Goal: Task Accomplishment & Management: Manage account settings

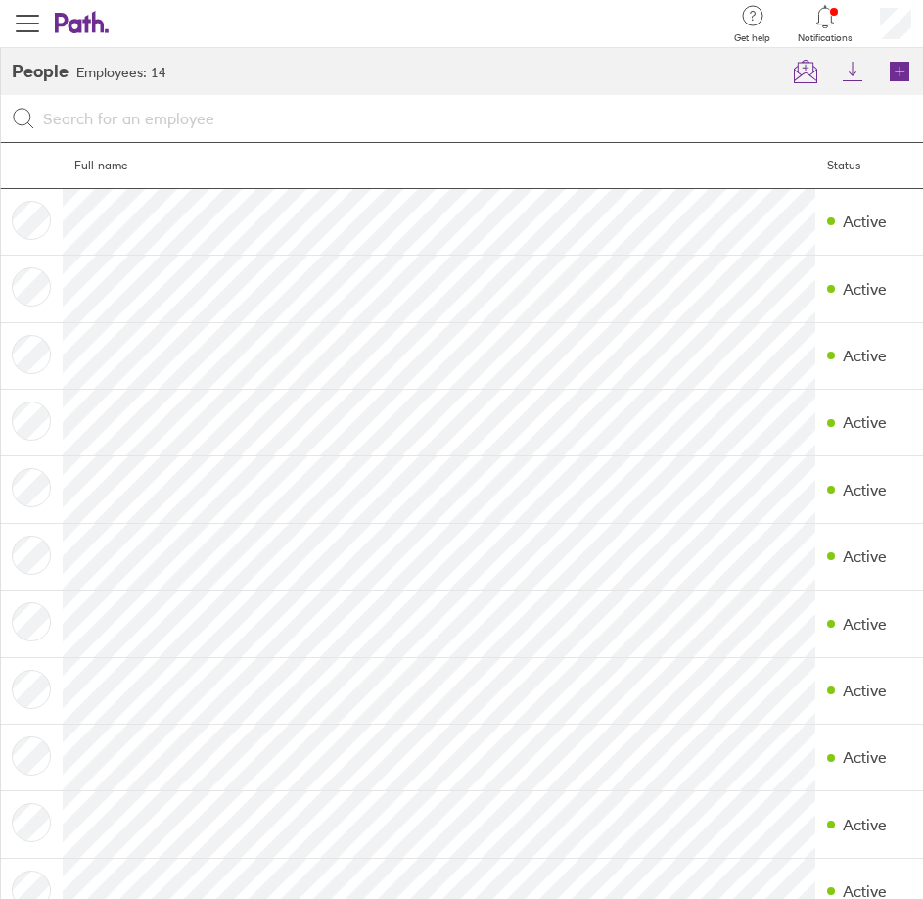
click at [590, 99] on div at bounding box center [461, 118] width 923 height 47
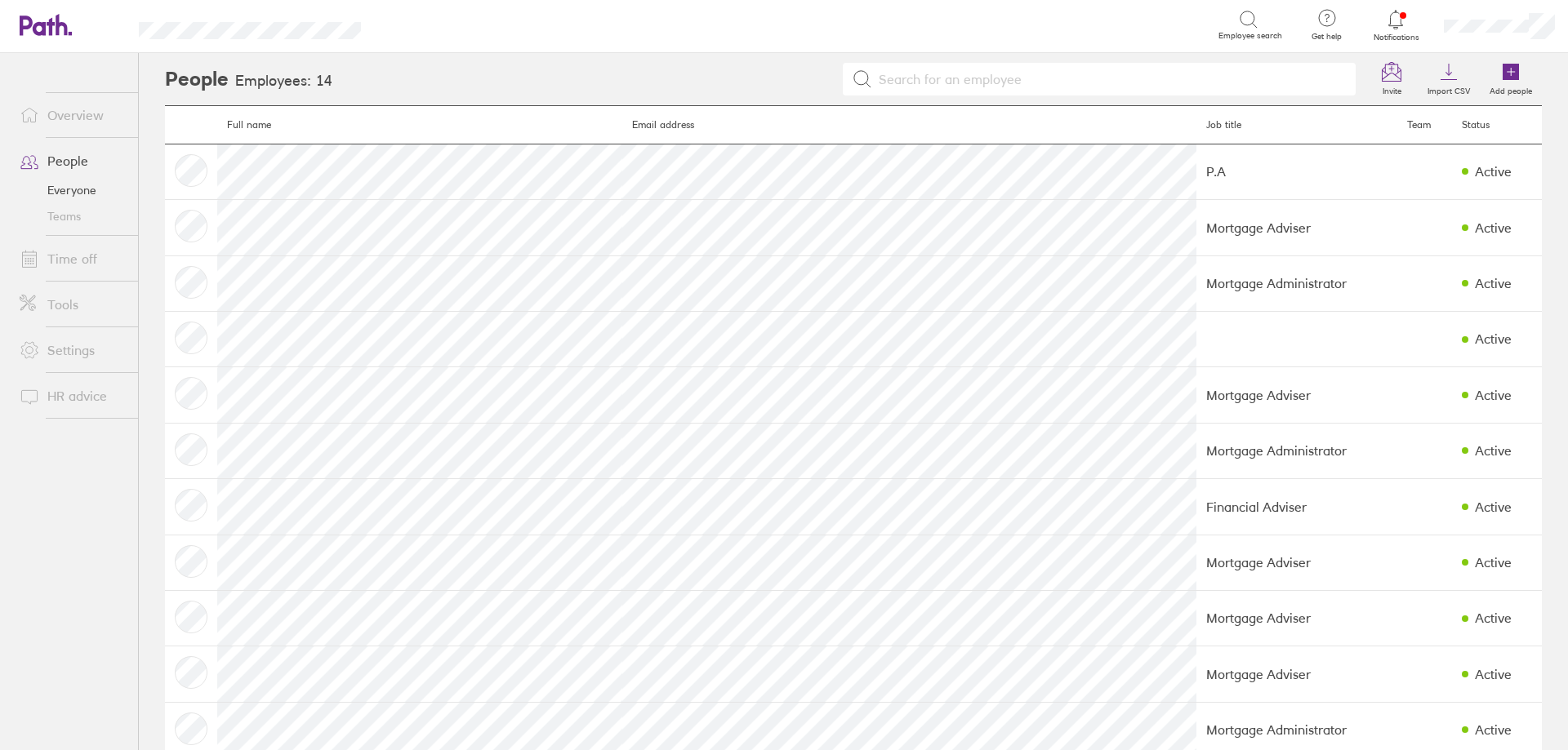
click at [51, 267] on link "Time off" at bounding box center [73, 259] width 132 height 33
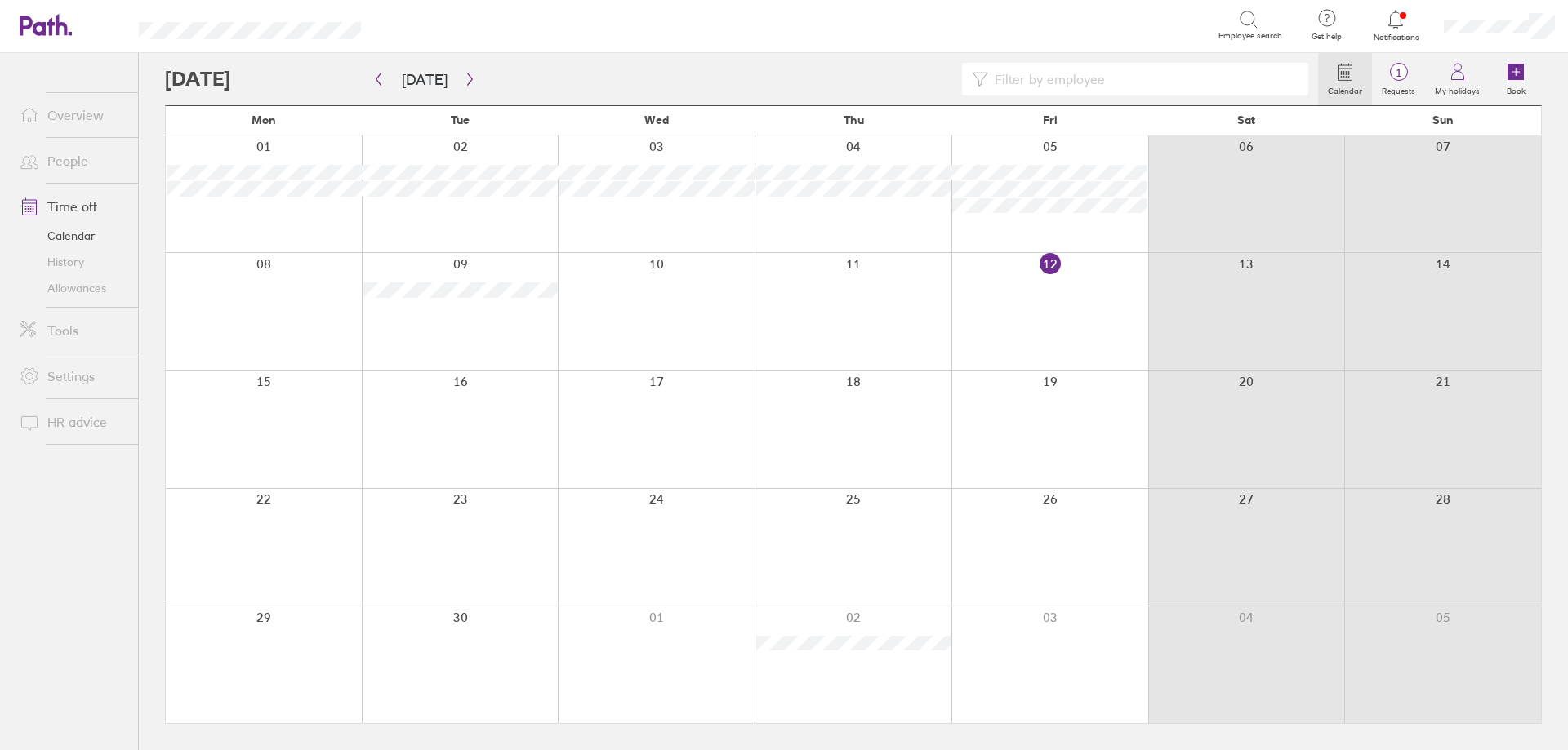
click at [782, 548] on div at bounding box center [1050, 547] width 197 height 117
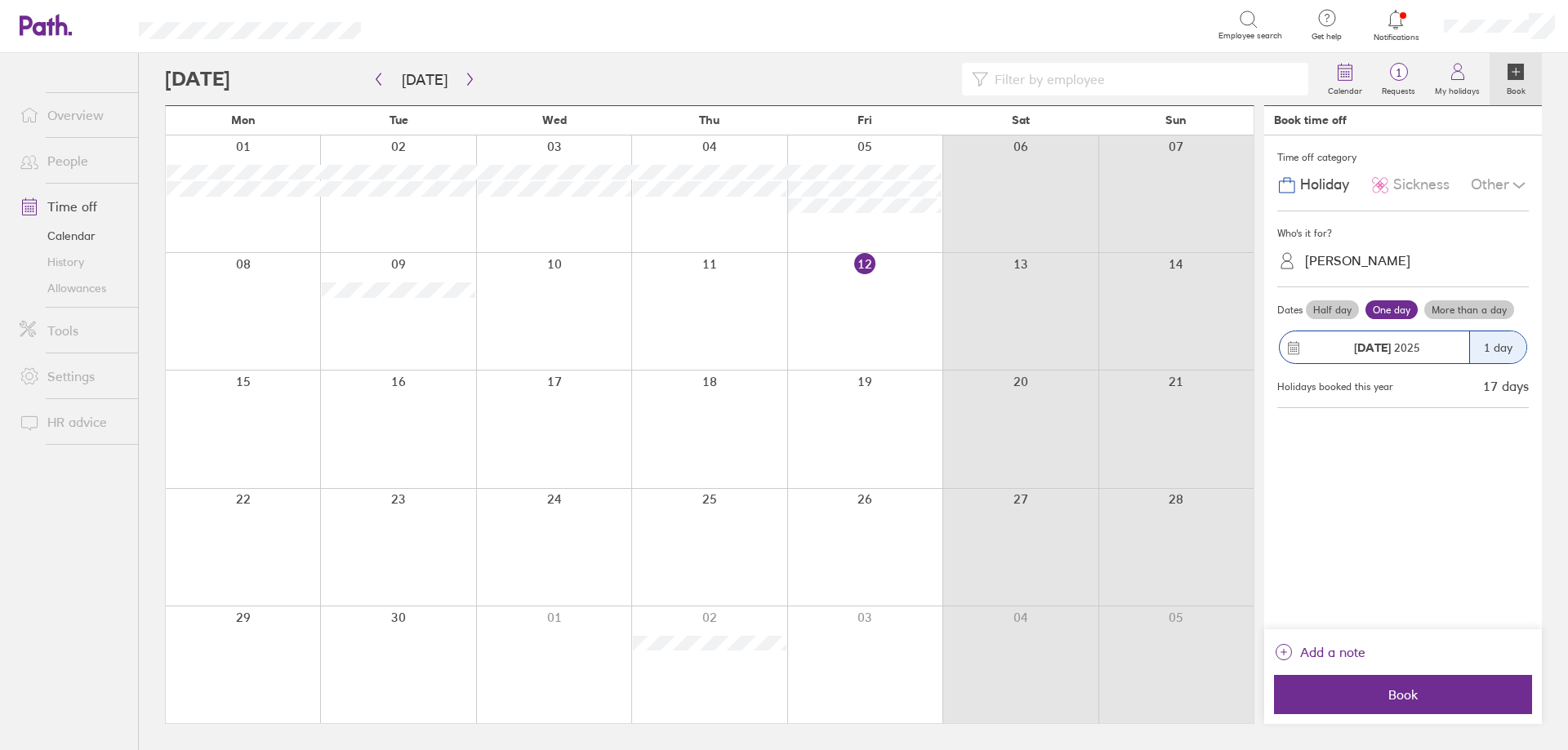
click at [782, 260] on div "Louise Lewis" at bounding box center [1358, 260] width 105 height 16
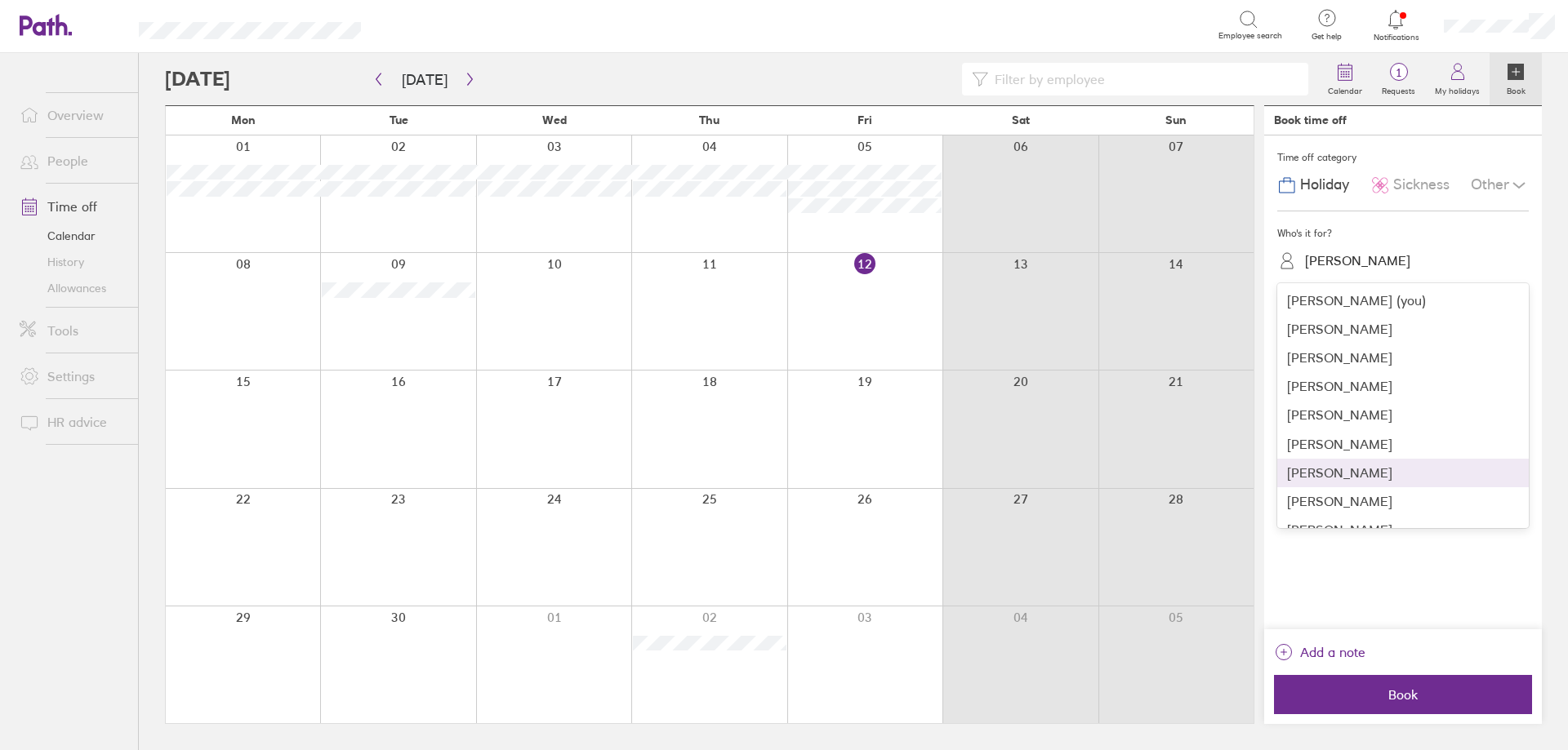
click at [782, 459] on div "Joshua Statham" at bounding box center [1403, 473] width 251 height 28
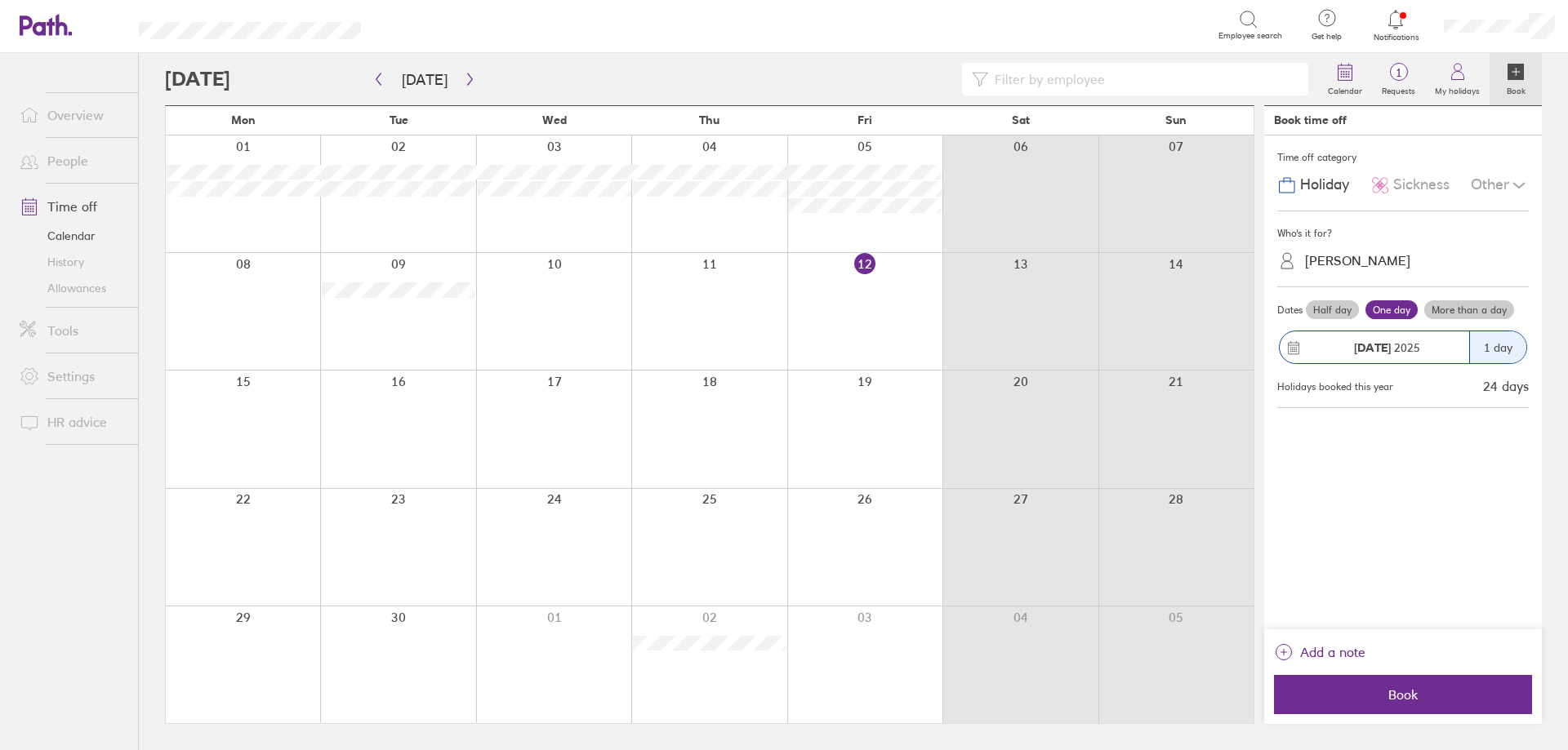
click at [782, 188] on icon at bounding box center [1519, 184] width 19 height 19
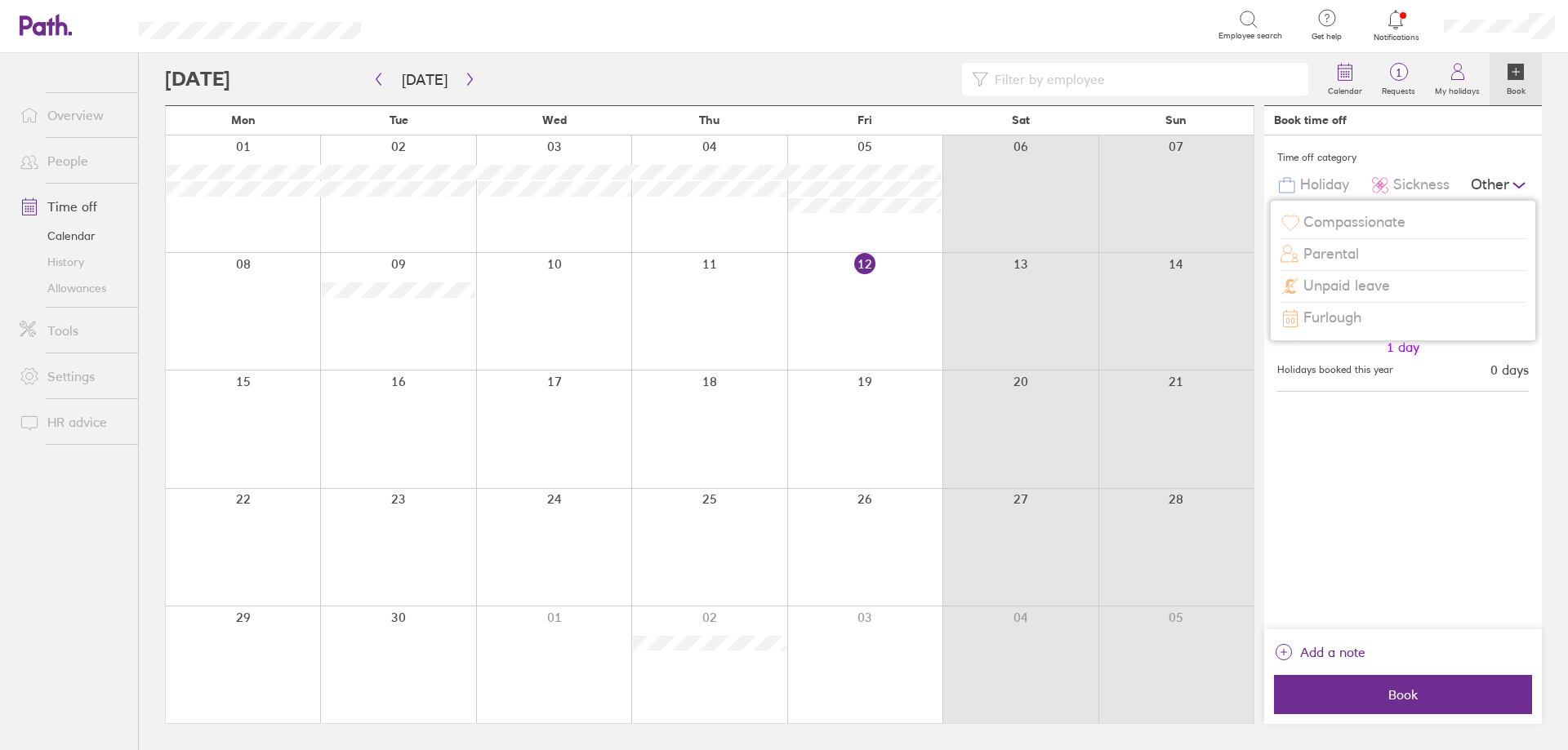
click at [782, 224] on span "Compassionate" at bounding box center [1354, 222] width 102 height 18
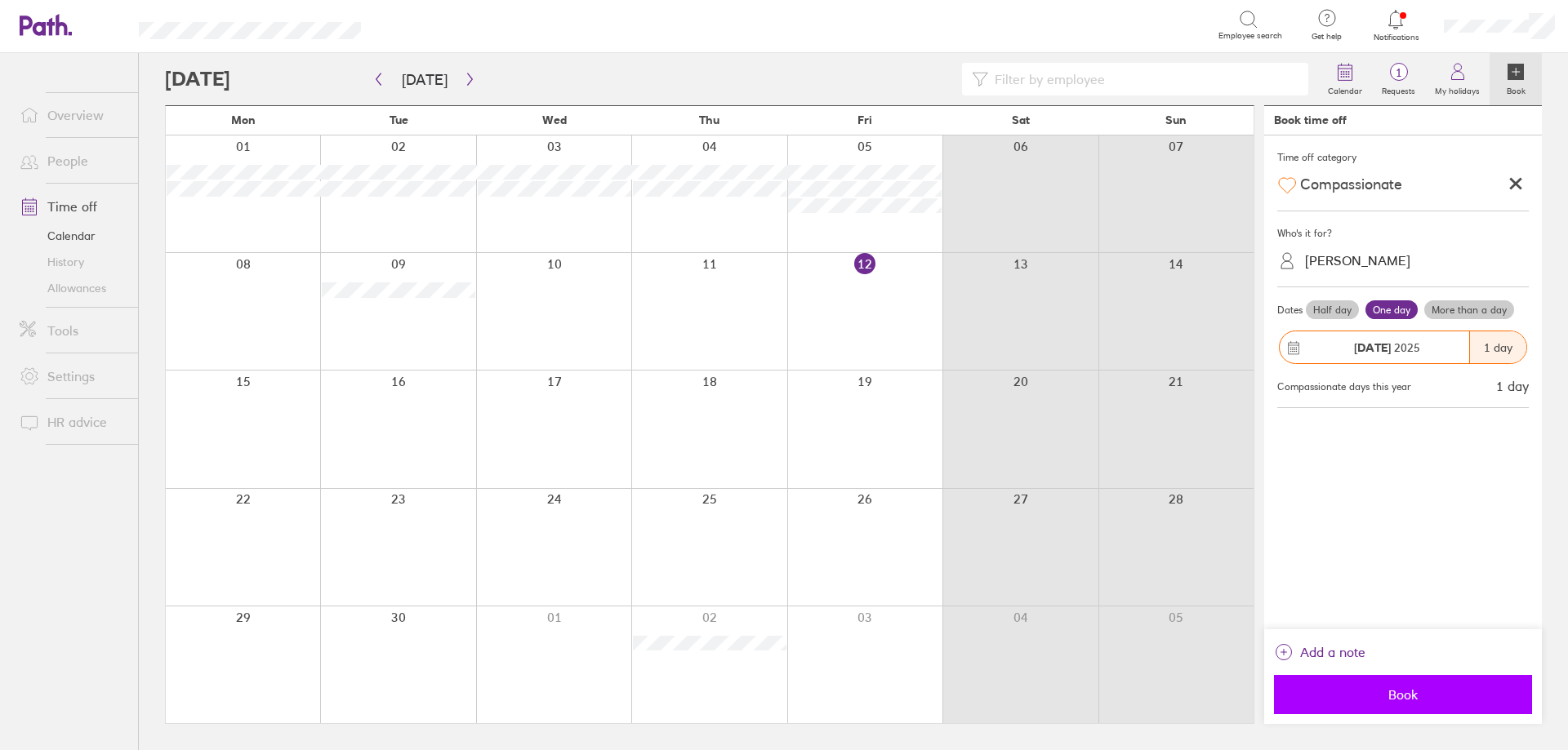
click at [782, 703] on button "Book" at bounding box center [1403, 694] width 258 height 39
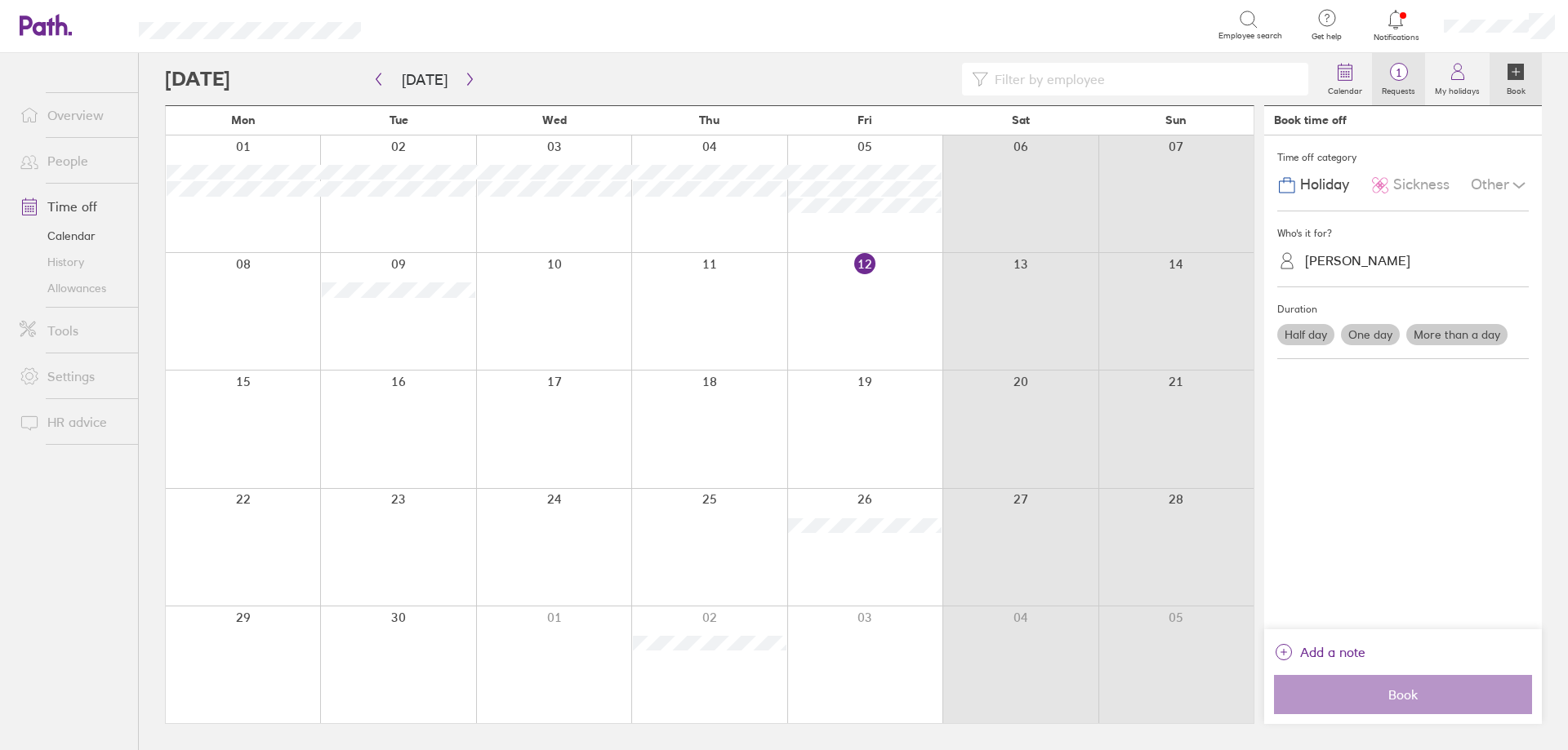
click at [782, 81] on icon at bounding box center [1399, 71] width 19 height 19
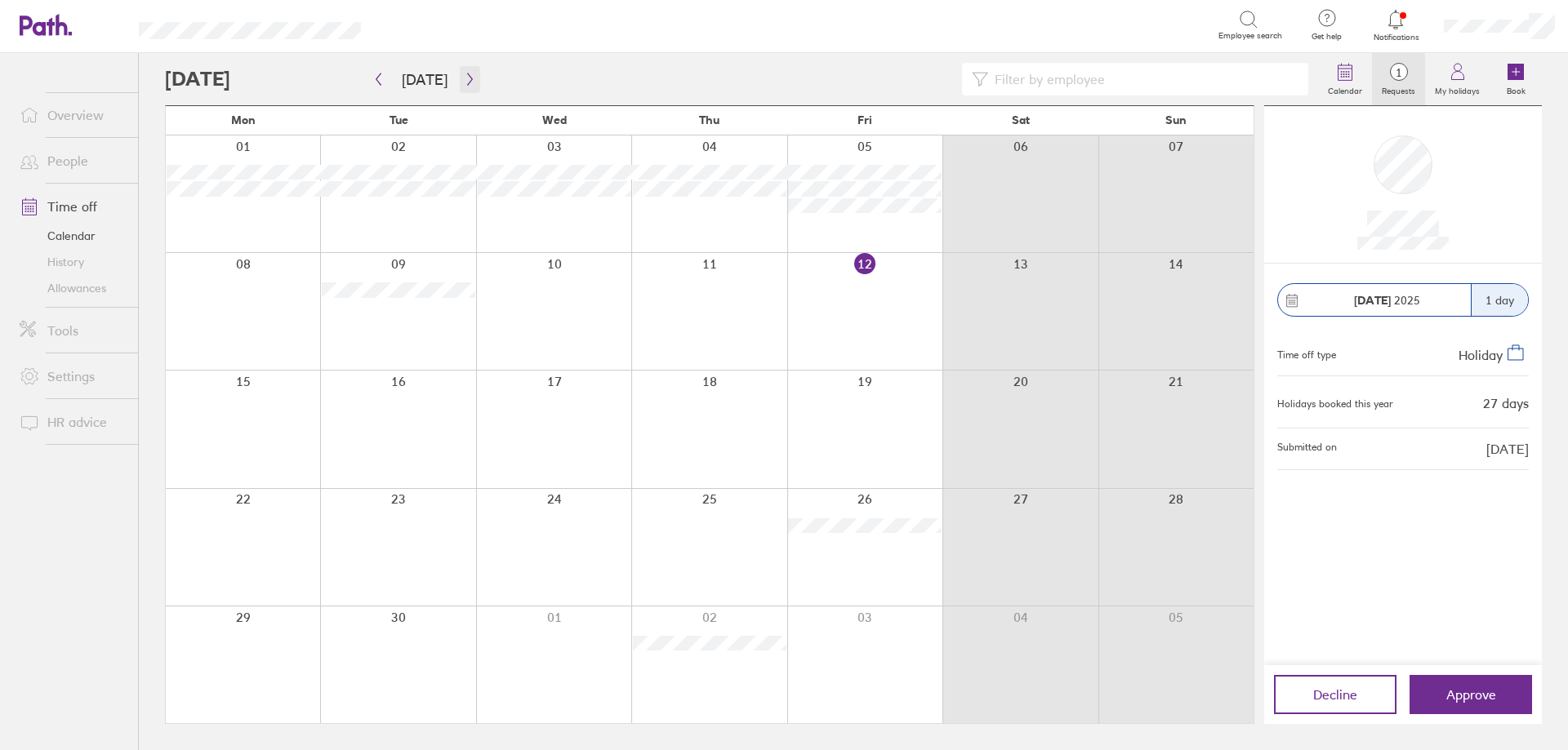
click at [460, 73] on button "button" at bounding box center [470, 79] width 20 height 27
click at [464, 76] on icon "button" at bounding box center [470, 79] width 13 height 13
click at [464, 80] on icon "button" at bounding box center [470, 79] width 13 height 13
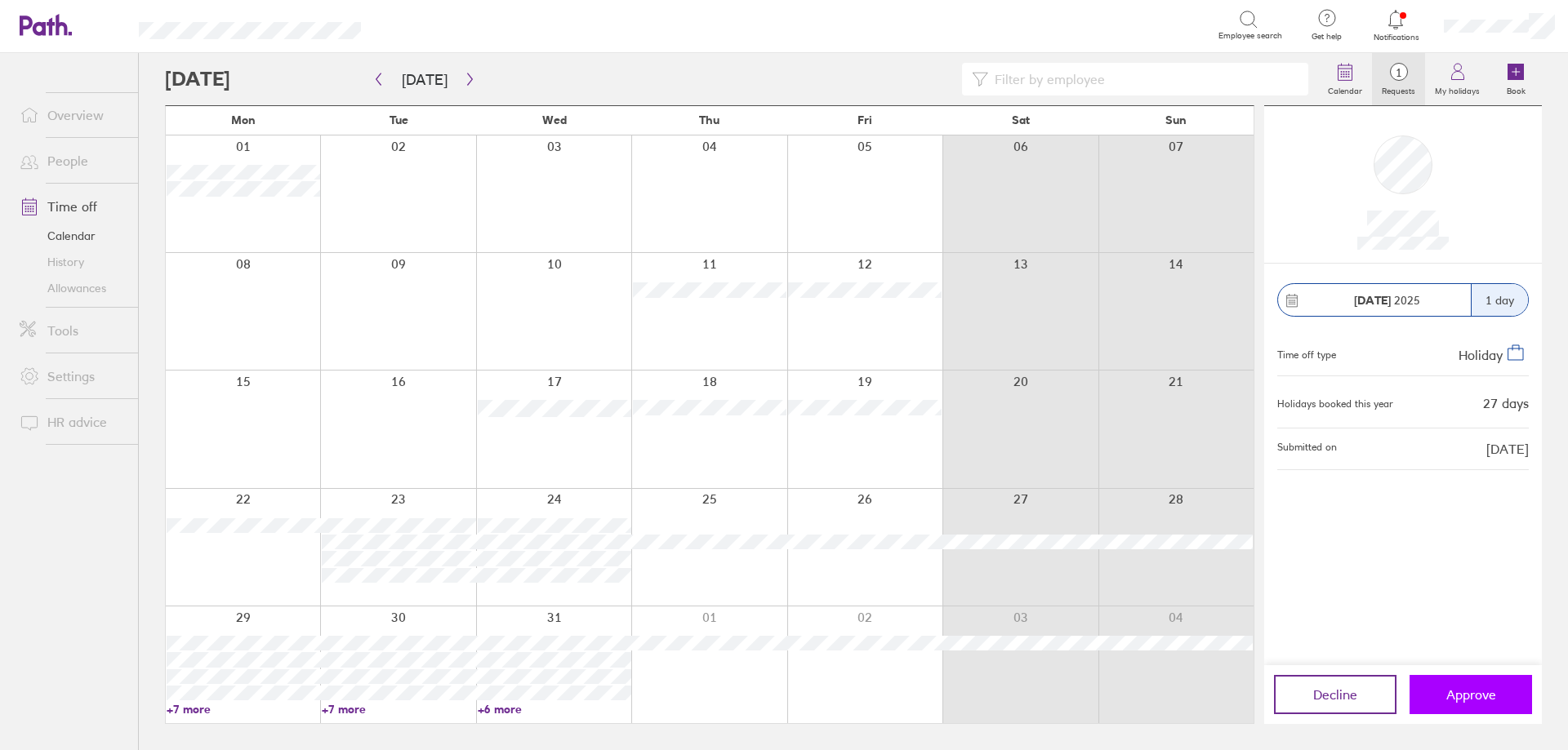
click at [782, 693] on span "Approve" at bounding box center [1471, 695] width 50 height 15
